Goal: Task Accomplishment & Management: Use online tool/utility

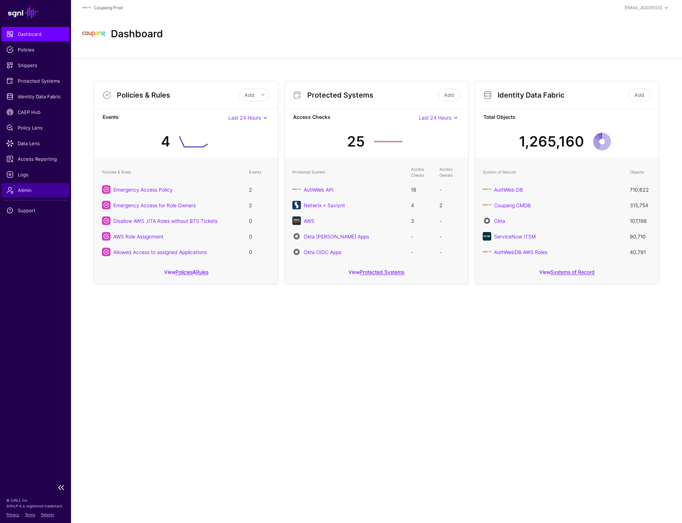
click at [19, 189] on span "Admin" at bounding box center [35, 190] width 58 height 7
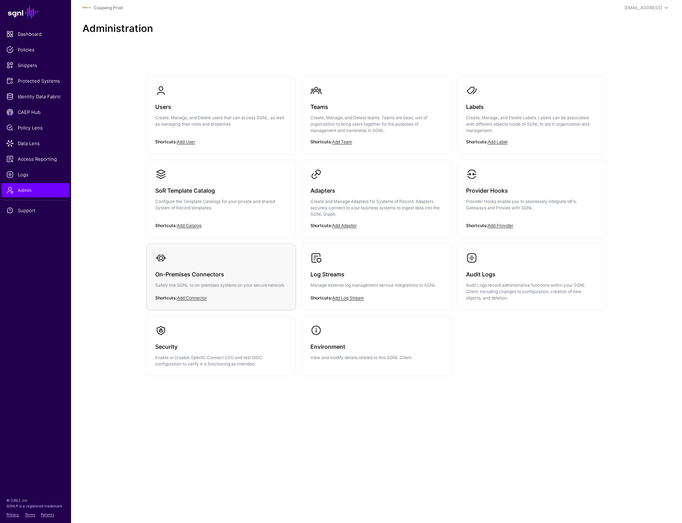
click at [213, 291] on div "On-Premises Connectors Safely link SGNL to on-premises systems on your secure n…" at bounding box center [221, 282] width 132 height 36
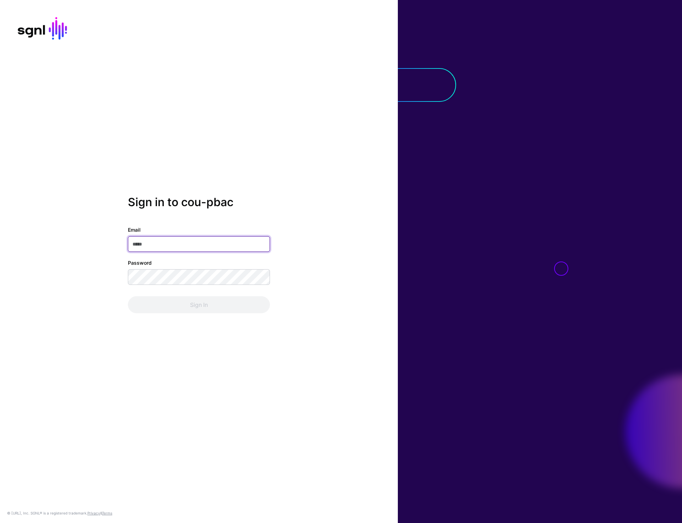
click at [178, 243] on input "Email" at bounding box center [199, 244] width 142 height 16
type input "**********"
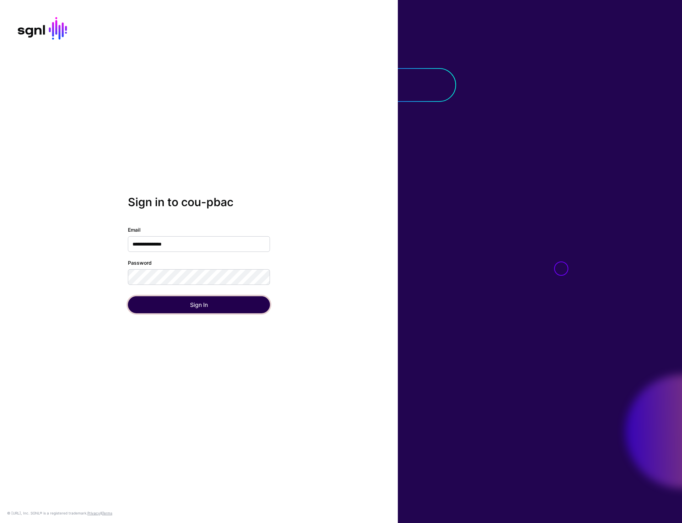
click at [187, 300] on button "Sign In" at bounding box center [199, 304] width 142 height 17
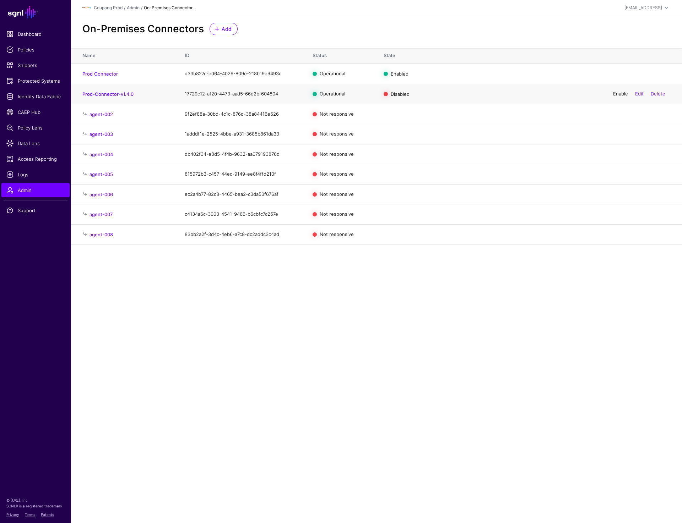
click at [618, 97] on link "Enable" at bounding box center [620, 94] width 15 height 6
